Goal: Use online tool/utility: Utilize a website feature to perform a specific function

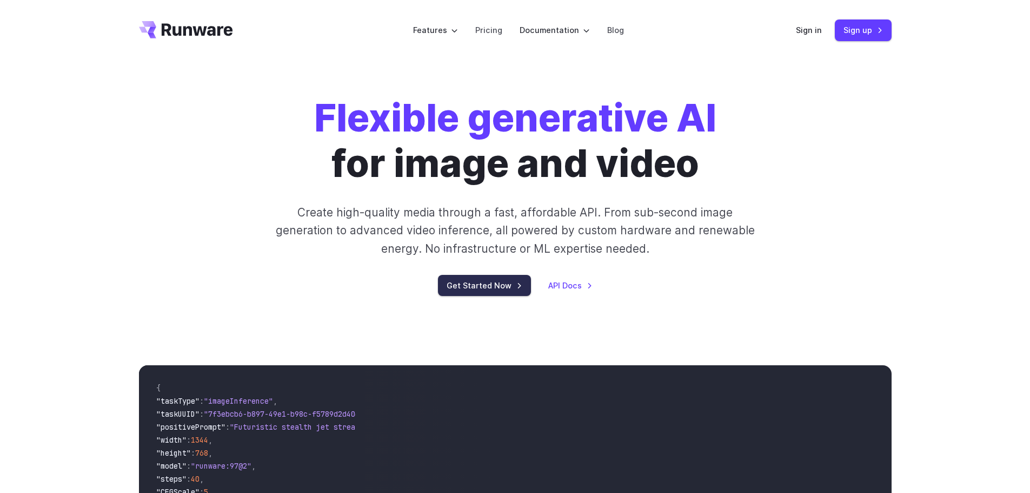
click at [488, 286] on link "Get Started Now" at bounding box center [484, 285] width 93 height 21
click at [809, 27] on link "Sign in" at bounding box center [809, 30] width 26 height 12
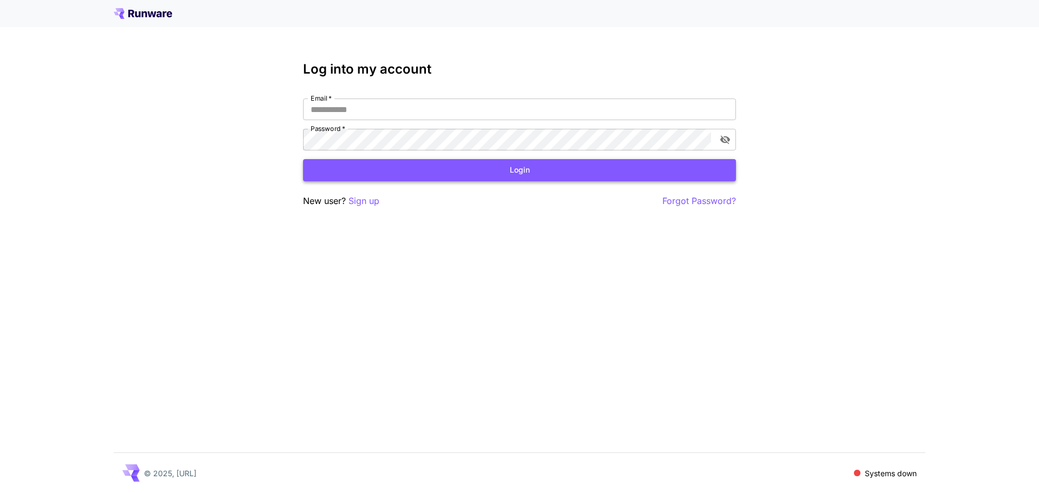
type input "**********"
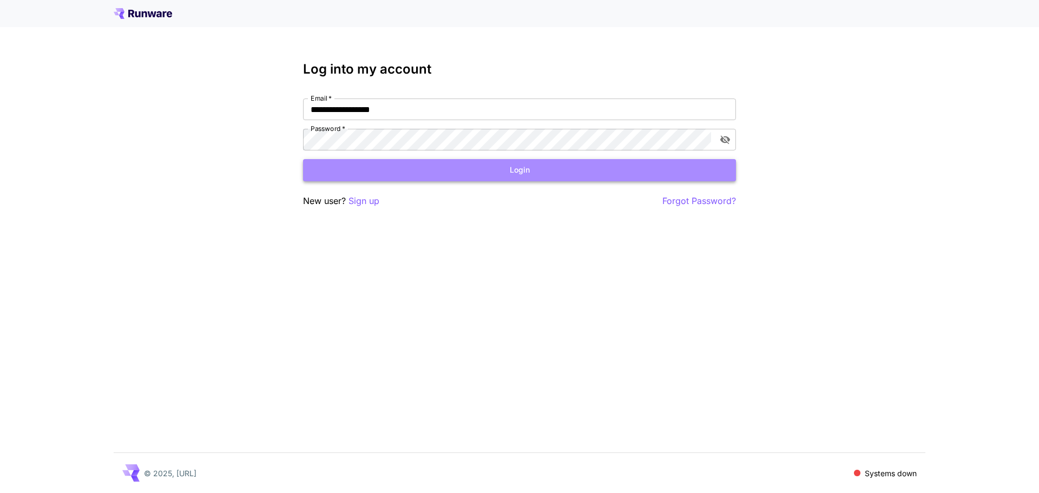
click at [498, 172] on button "Login" at bounding box center [519, 170] width 433 height 22
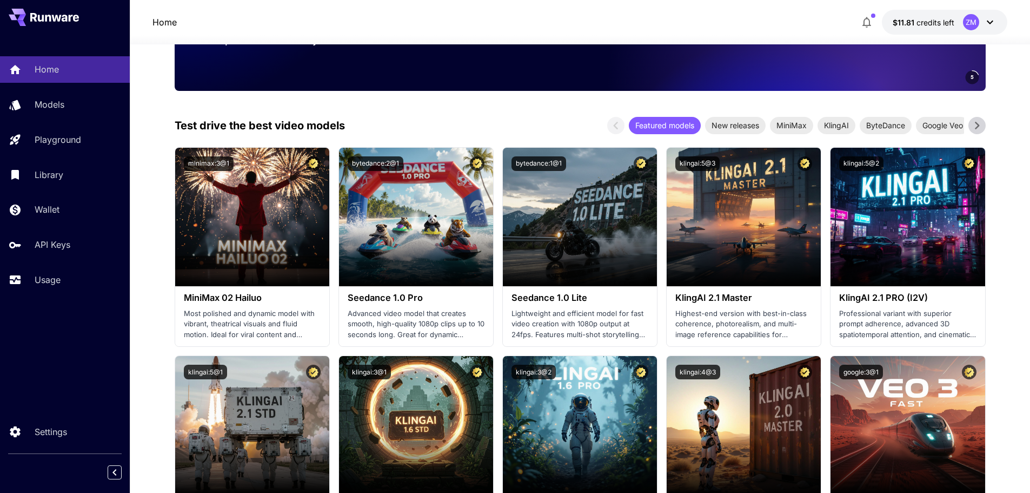
scroll to position [108, 0]
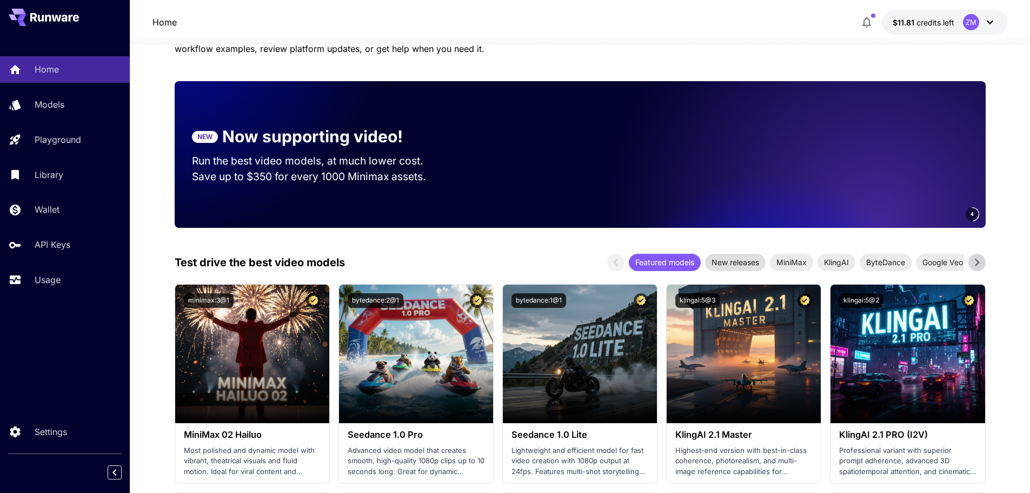
click at [747, 264] on span "New releases" at bounding box center [735, 261] width 61 height 11
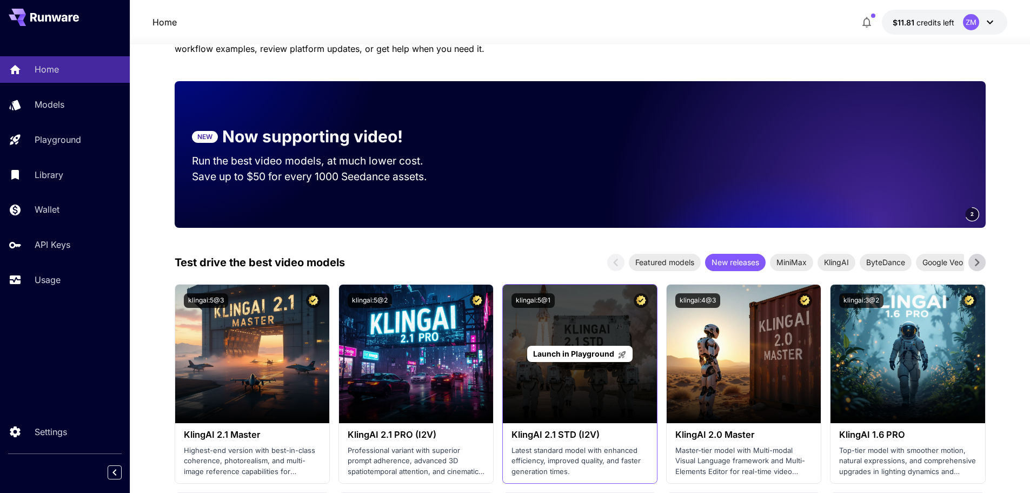
click at [630, 407] on div "Launch in Playground" at bounding box center [580, 354] width 154 height 138
click at [600, 347] on div "Launch in Playground" at bounding box center [579, 354] width 105 height 17
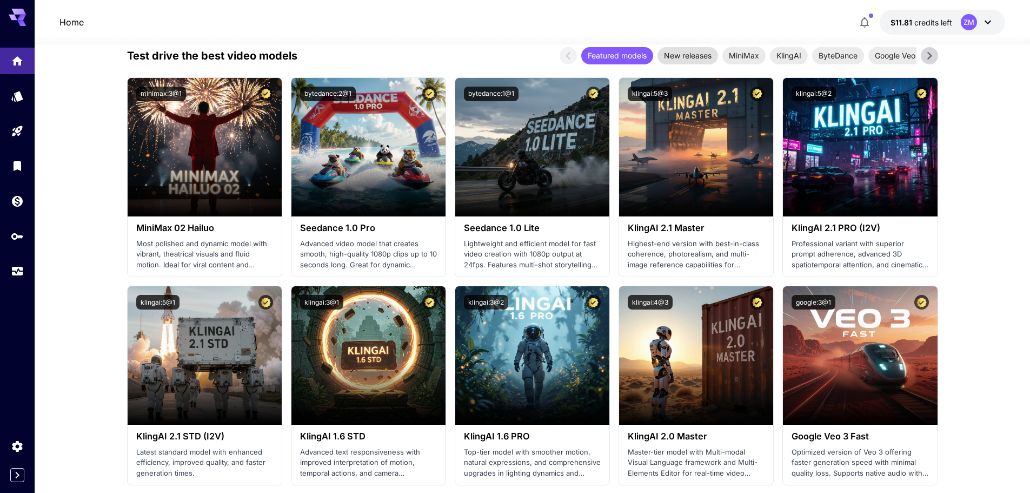
scroll to position [216, 0]
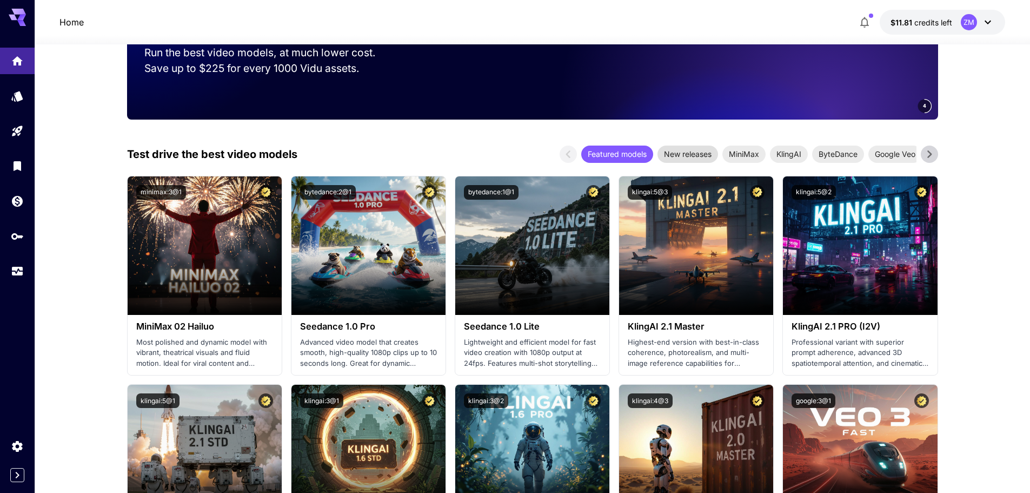
click at [700, 157] on span "New releases" at bounding box center [688, 153] width 61 height 11
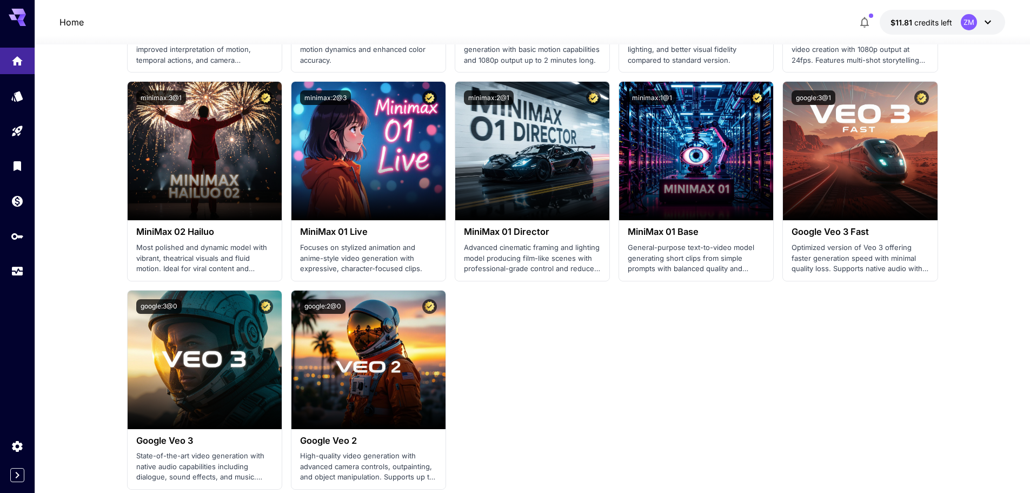
scroll to position [865, 0]
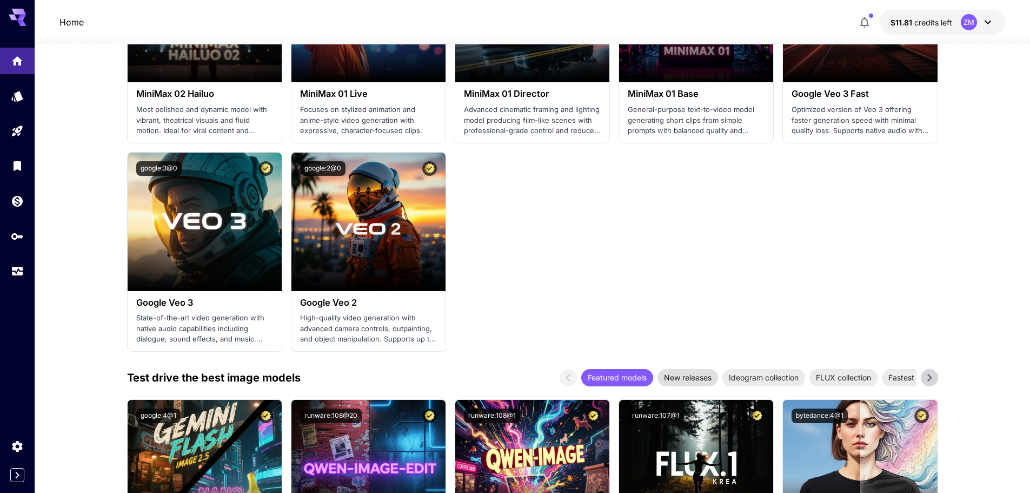
click at [685, 374] on span "New releases" at bounding box center [688, 377] width 61 height 11
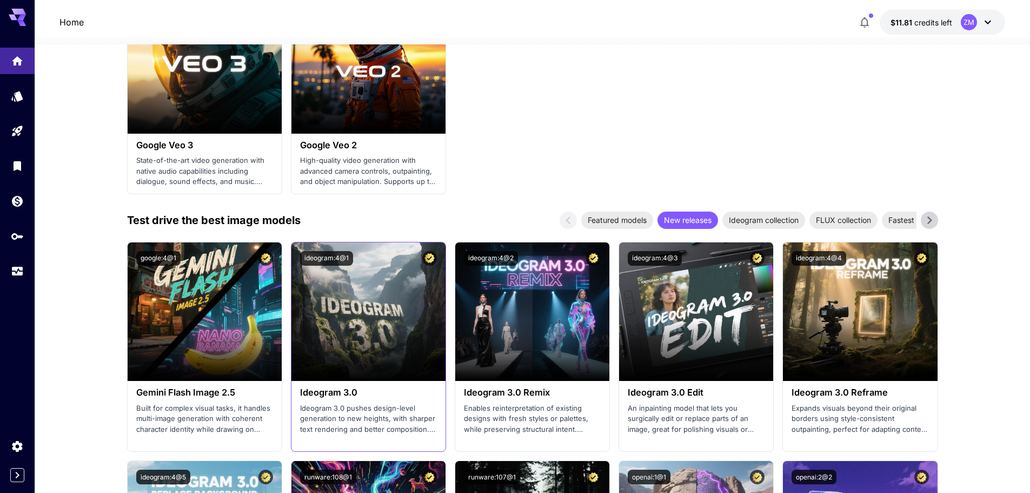
scroll to position [1082, 0]
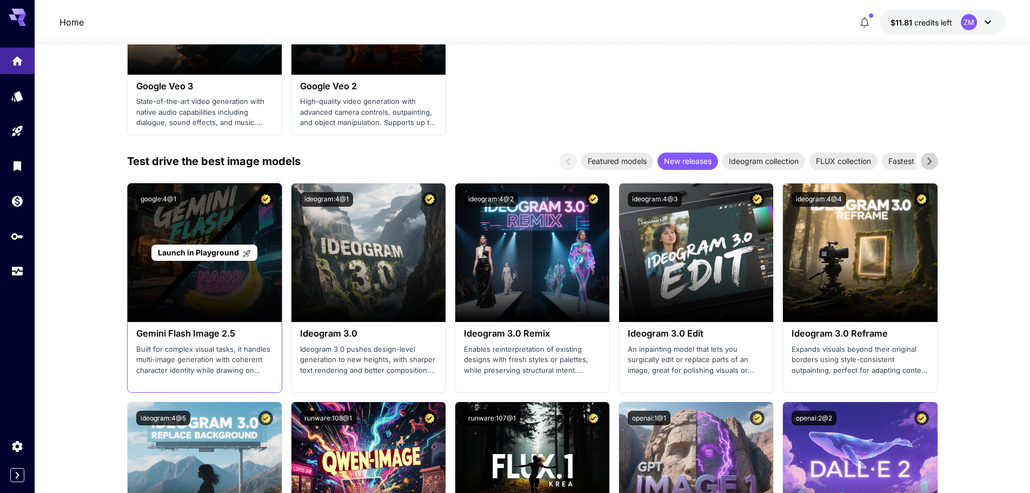
click at [209, 278] on div "Launch in Playground" at bounding box center [205, 252] width 154 height 138
click at [211, 246] on div "Launch in Playground" at bounding box center [203, 252] width 105 height 17
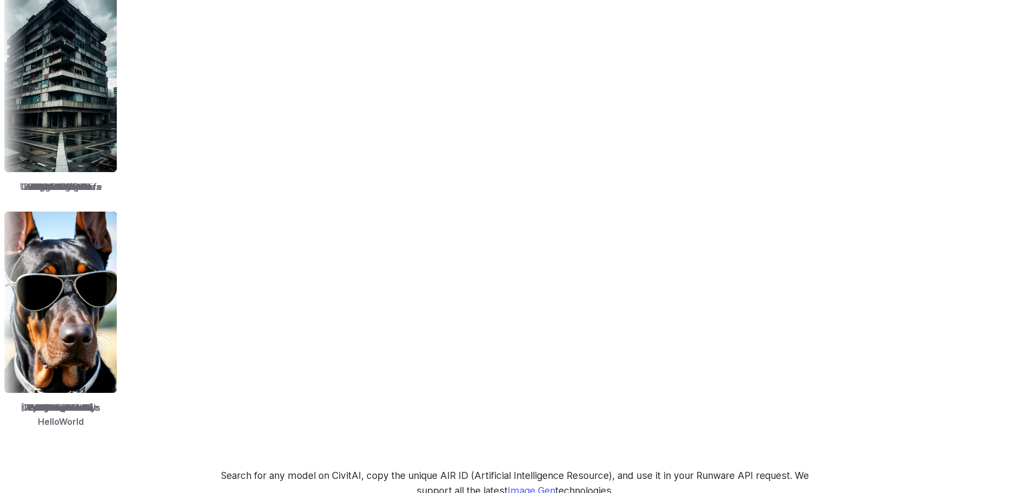
scroll to position [1406, 0]
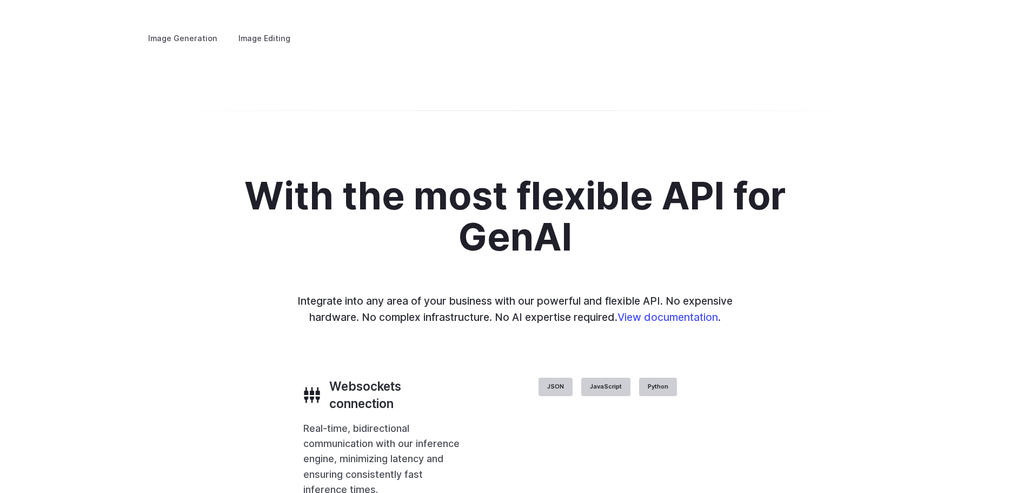
scroll to position [2110, 0]
click at [0, 0] on summary "Concept design" at bounding box center [0, 0] width 0 height 0
click at [0, 0] on summary "Creative styling" at bounding box center [0, 0] width 0 height 0
click at [0, 0] on summary "Architecture" at bounding box center [0, 0] width 0 height 0
click at [0, 0] on summary "Product design" at bounding box center [0, 0] width 0 height 0
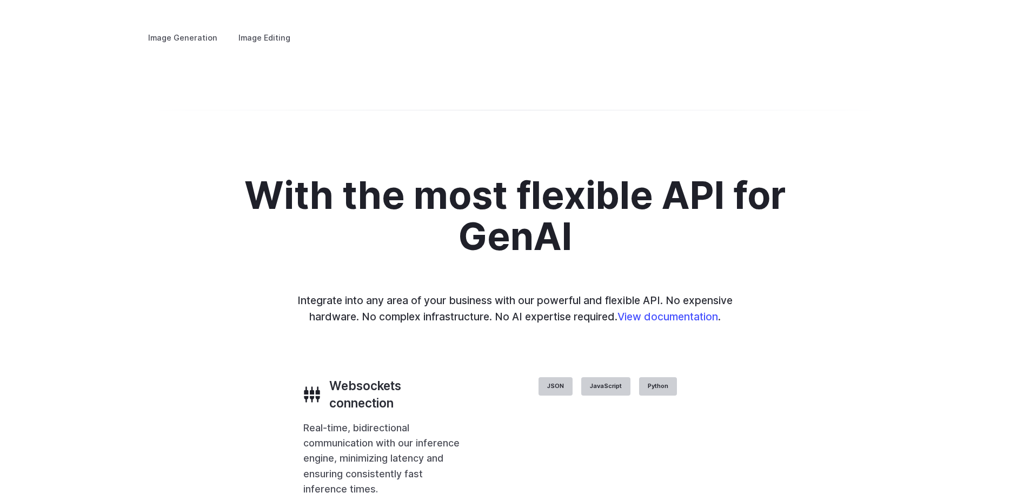
click at [0, 0] on summary "Architecture" at bounding box center [0, 0] width 0 height 0
click at [0, 0] on summary "Product design" at bounding box center [0, 0] width 0 height 0
click at [0, 0] on summary "Personalized assets" at bounding box center [0, 0] width 0 height 0
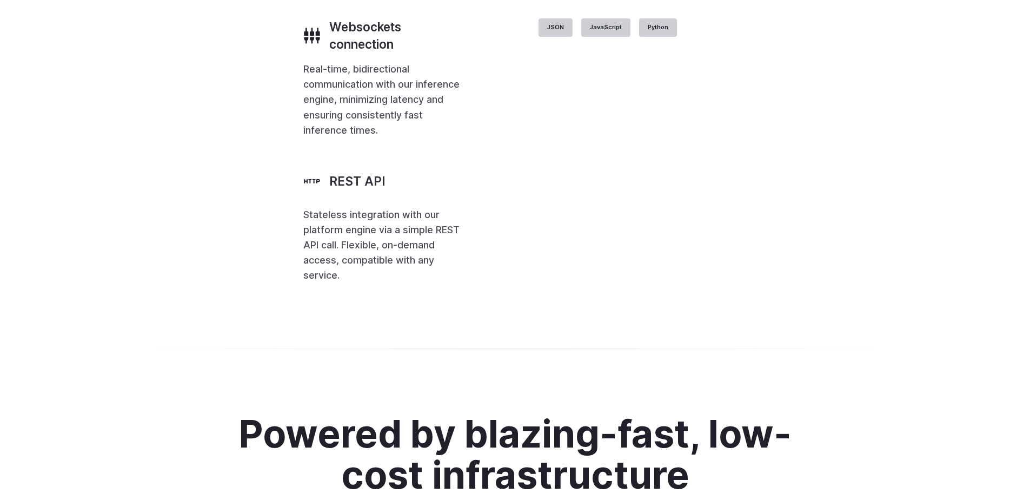
scroll to position [2596, 0]
